Goal: Task Accomplishment & Management: Use online tool/utility

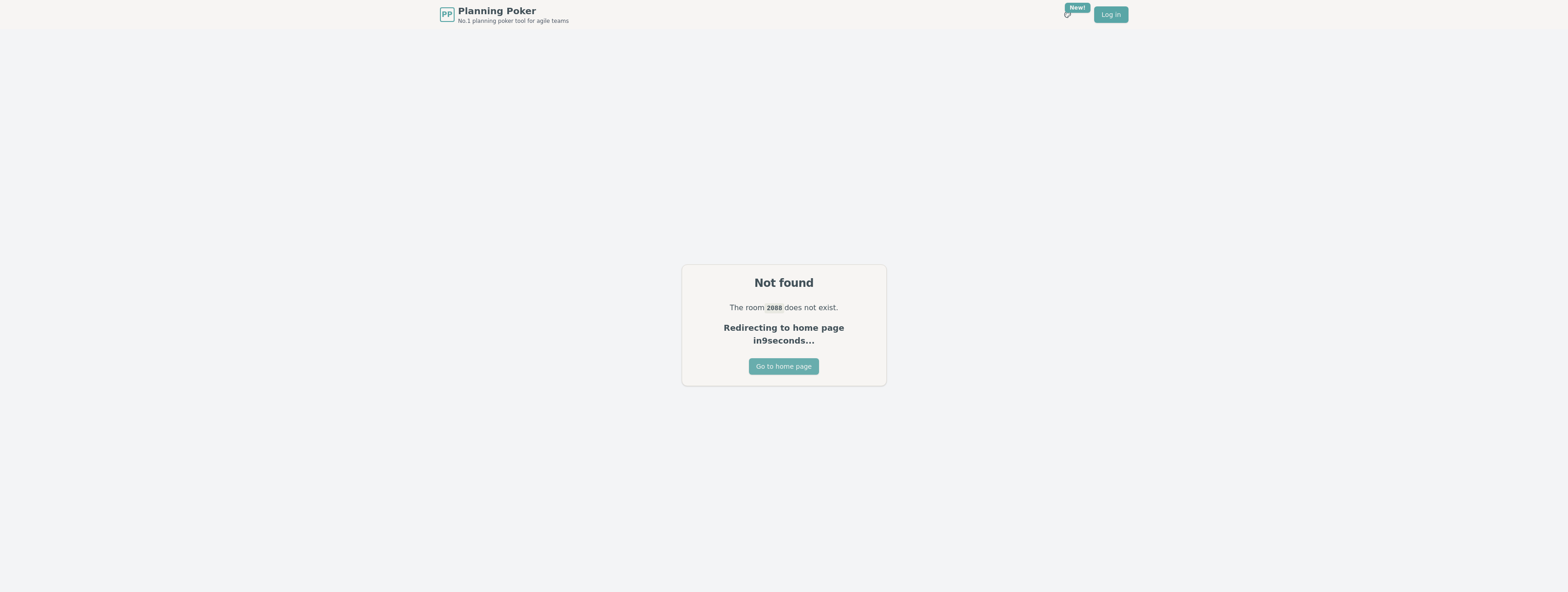
click at [799, 362] on button "Go to home page" at bounding box center [784, 366] width 70 height 17
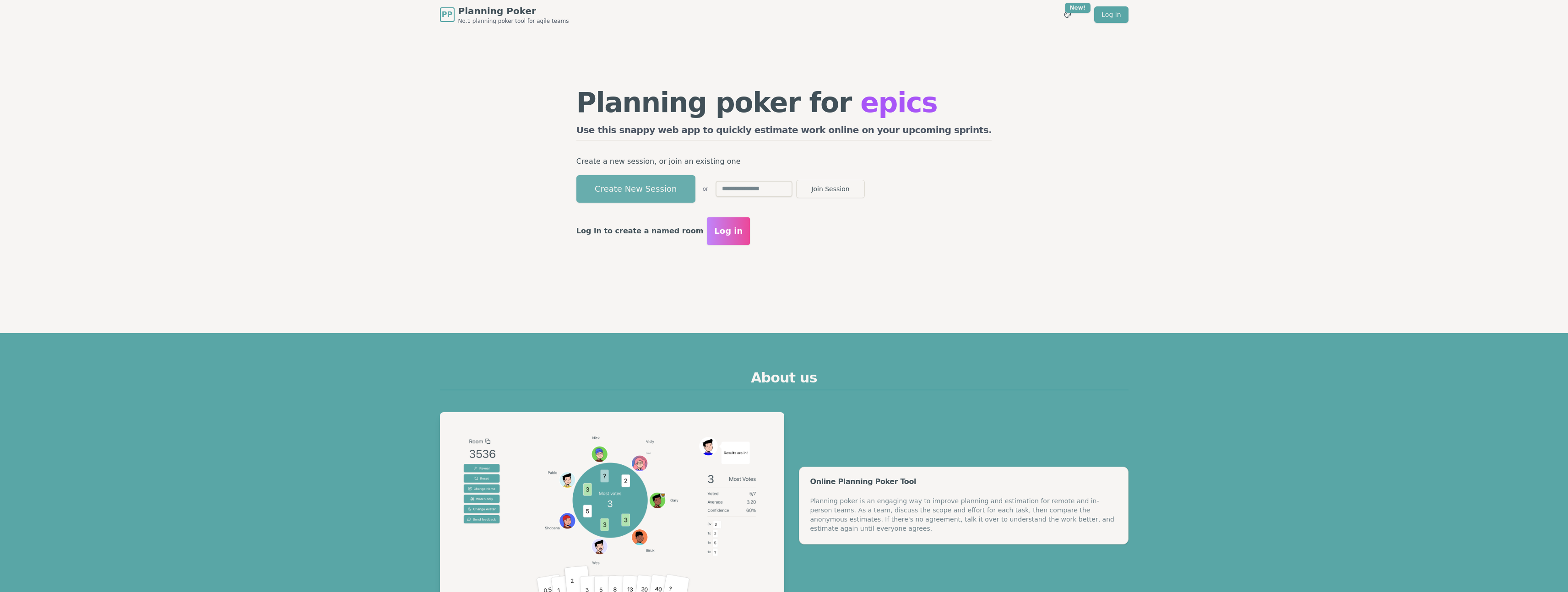
click at [671, 196] on button "Create New Session" at bounding box center [636, 188] width 119 height 28
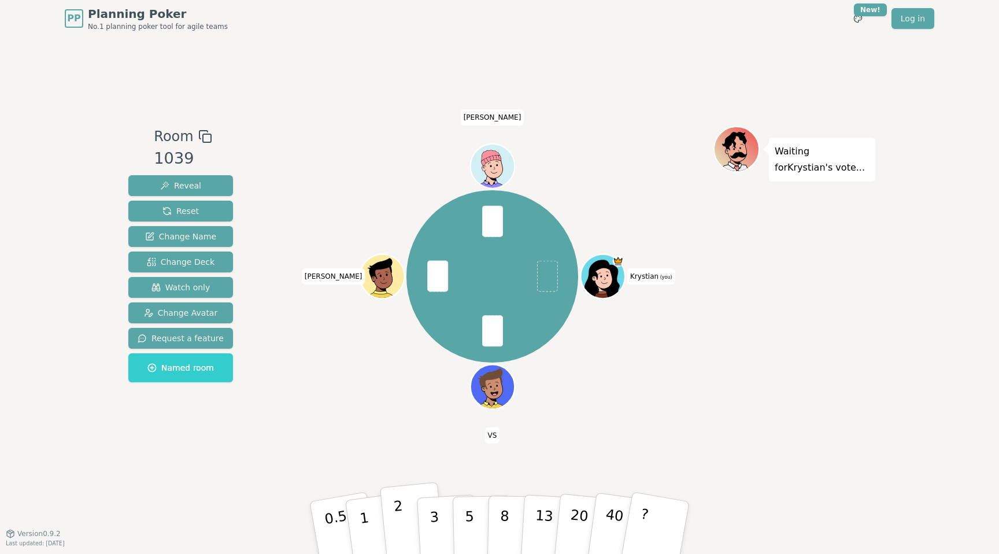
click at [400, 521] on p "2" at bounding box center [400, 529] width 15 height 63
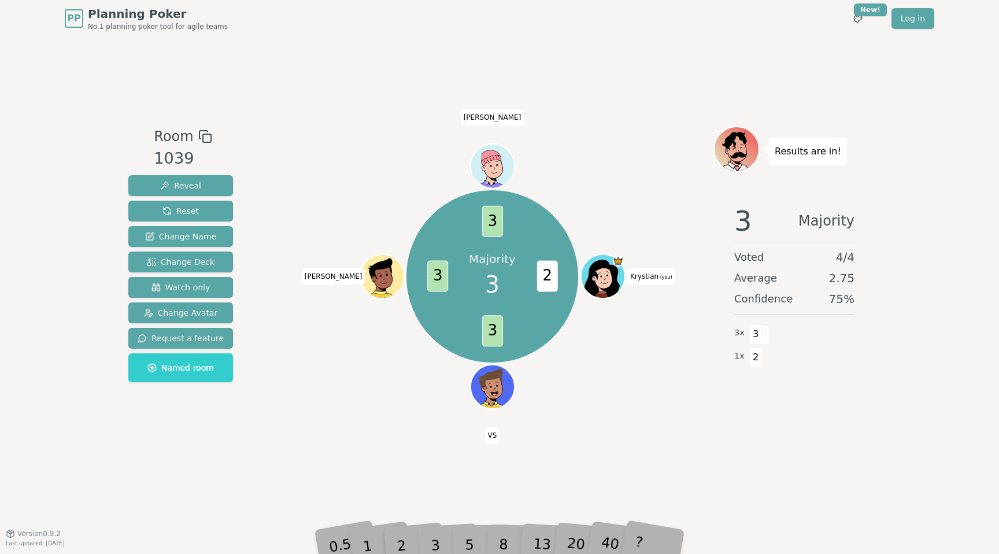
click at [313, 387] on div "Majority 3 2 3 3 3 Krystian (you) VS [PERSON_NAME]" at bounding box center [492, 276] width 442 height 259
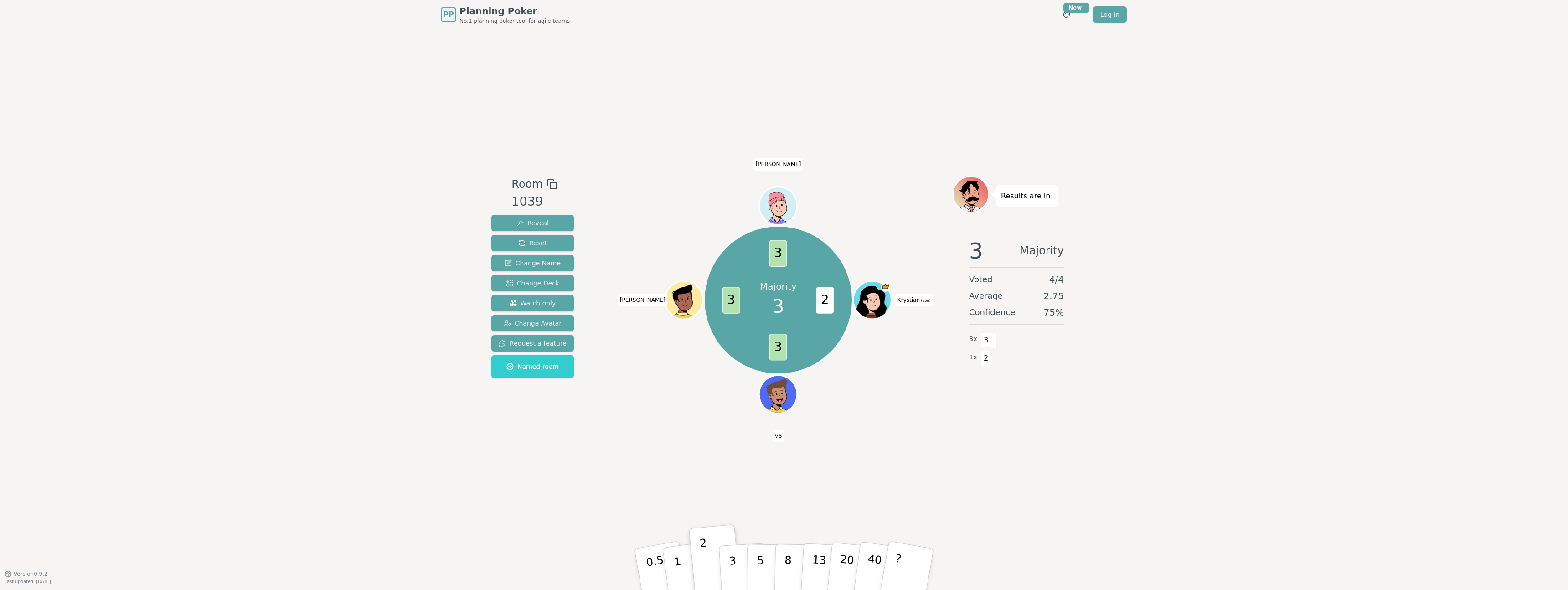
click at [262, 237] on div "PP Planning Poker No.1 planning poker tool for agile teams Toggle theme New! Lo…" at bounding box center [784, 295] width 1568 height 590
click at [337, 343] on div "PP Planning Poker No.1 planning poker tool for agile teams Toggle theme New! Lo…" at bounding box center [784, 295] width 1568 height 590
click at [534, 241] on span "Reset" at bounding box center [532, 243] width 28 height 9
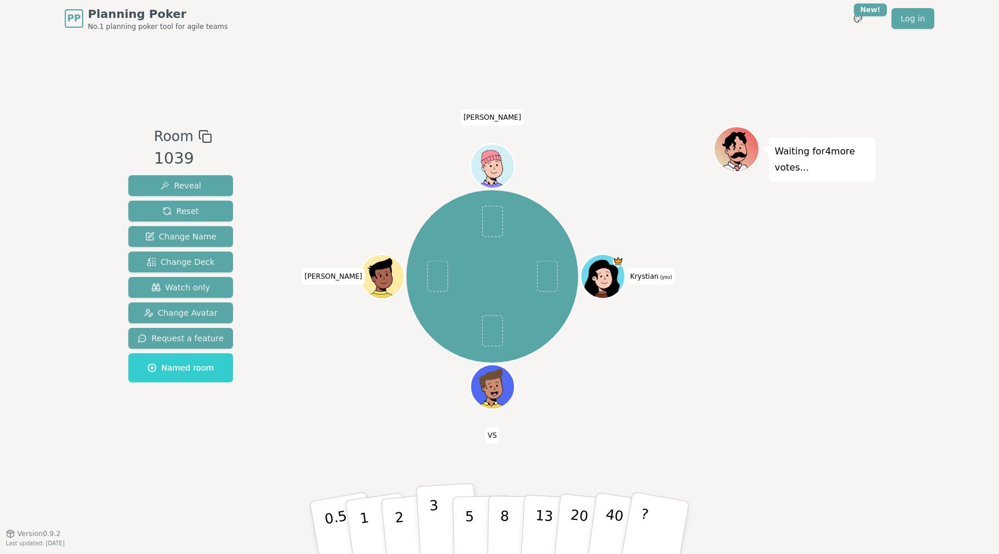
click at [443, 526] on button "3" at bounding box center [447, 528] width 63 height 90
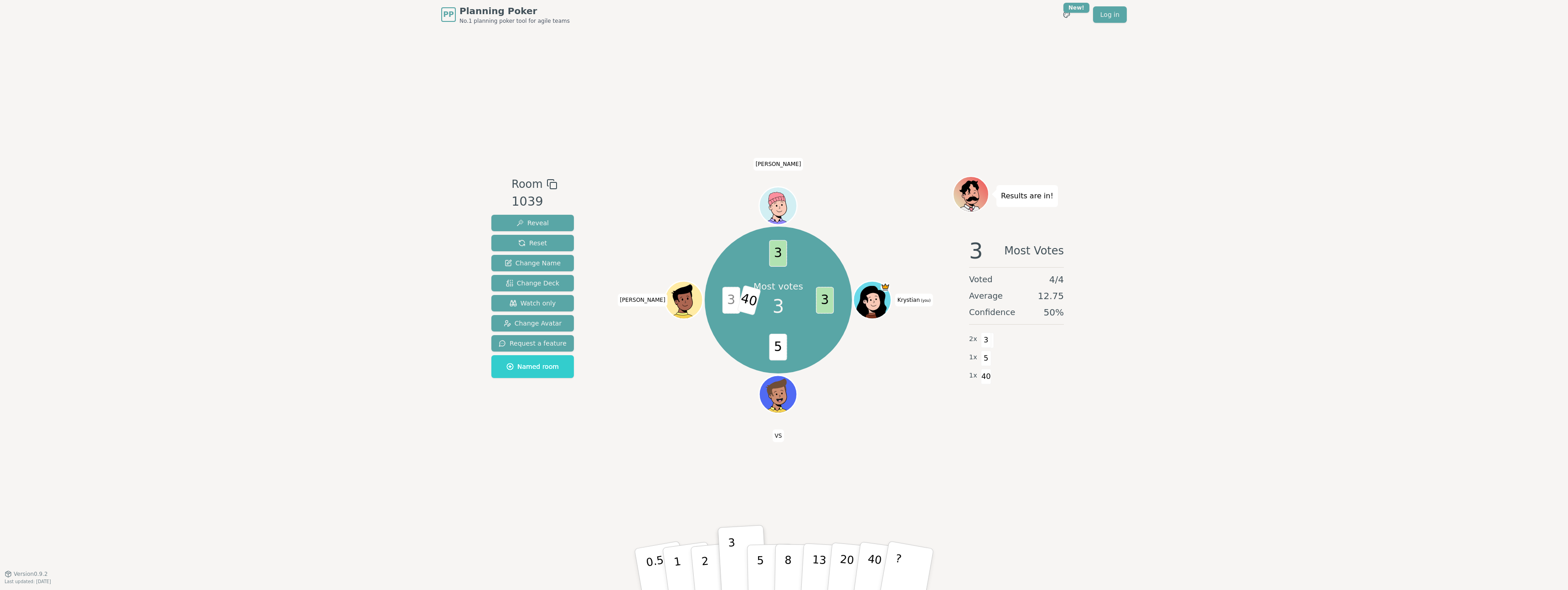
click at [729, 297] on span "3" at bounding box center [731, 301] width 18 height 27
click at [746, 301] on span "40" at bounding box center [749, 300] width 24 height 31
click at [925, 449] on div "Room 1039 Reveal Reset Change Name Change Deck Watch only Change Avatar Request…" at bounding box center [784, 301] width 592 height 544
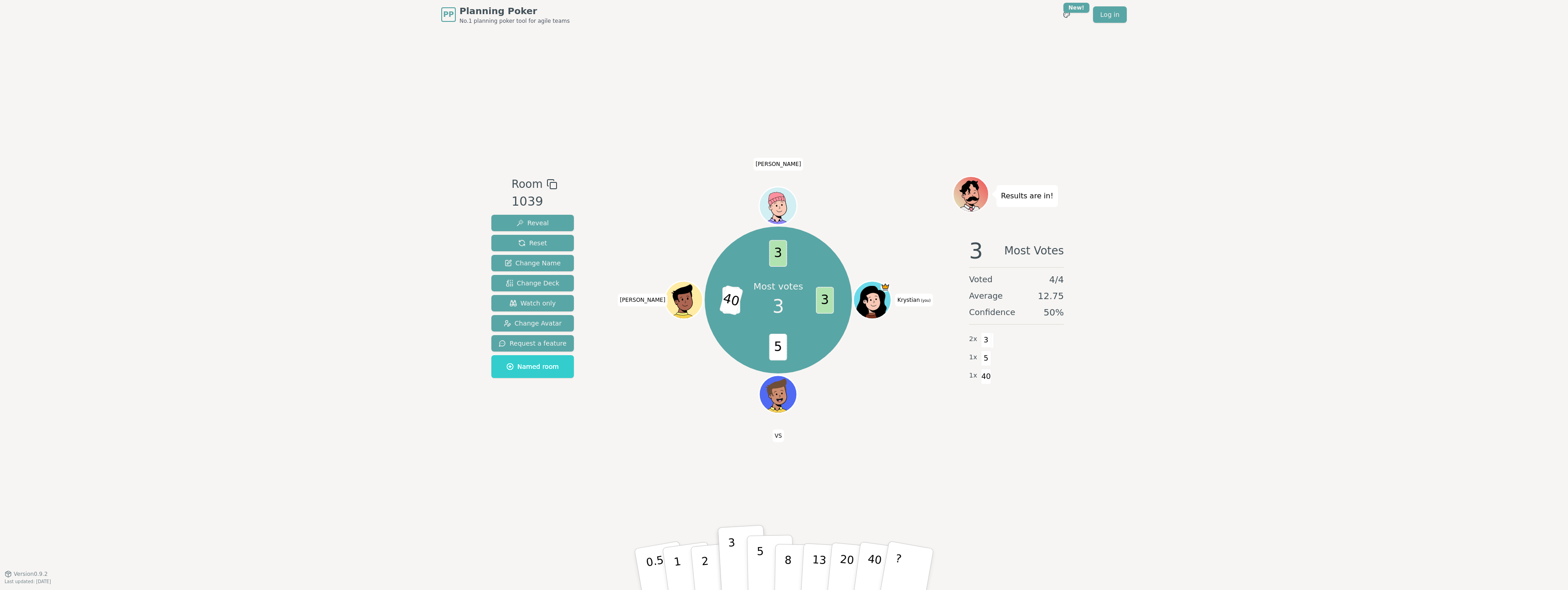
click at [770, 560] on button "5" at bounding box center [770, 569] width 47 height 69
click at [393, 384] on div "PP Planning Poker No.1 planning poker tool for agile teams Toggle theme New! Lo…" at bounding box center [784, 295] width 1568 height 590
